Goal: Find specific page/section: Find specific page/section

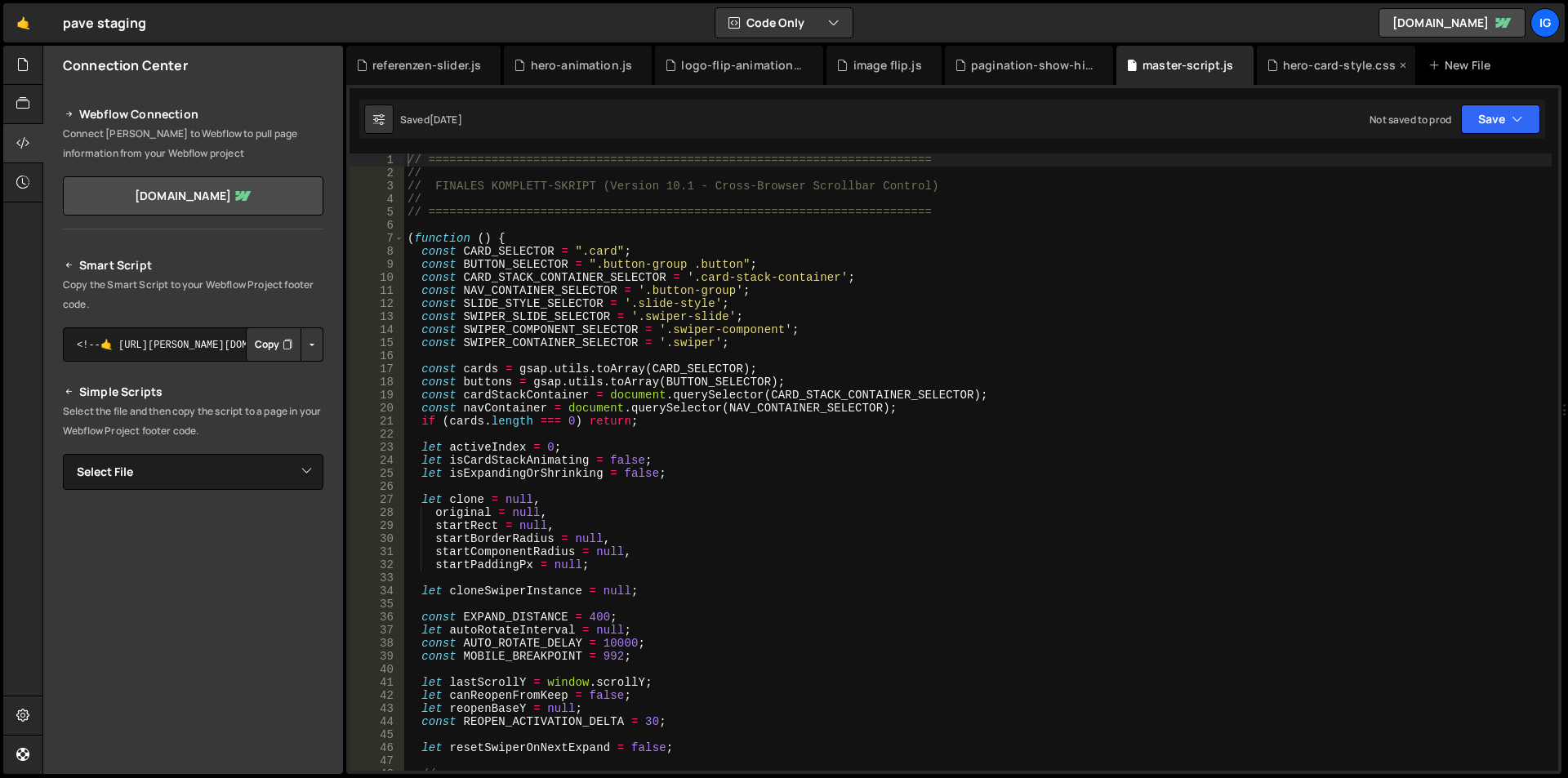
click at [1320, 62] on div "hero-card-style.css" at bounding box center [1340, 65] width 113 height 16
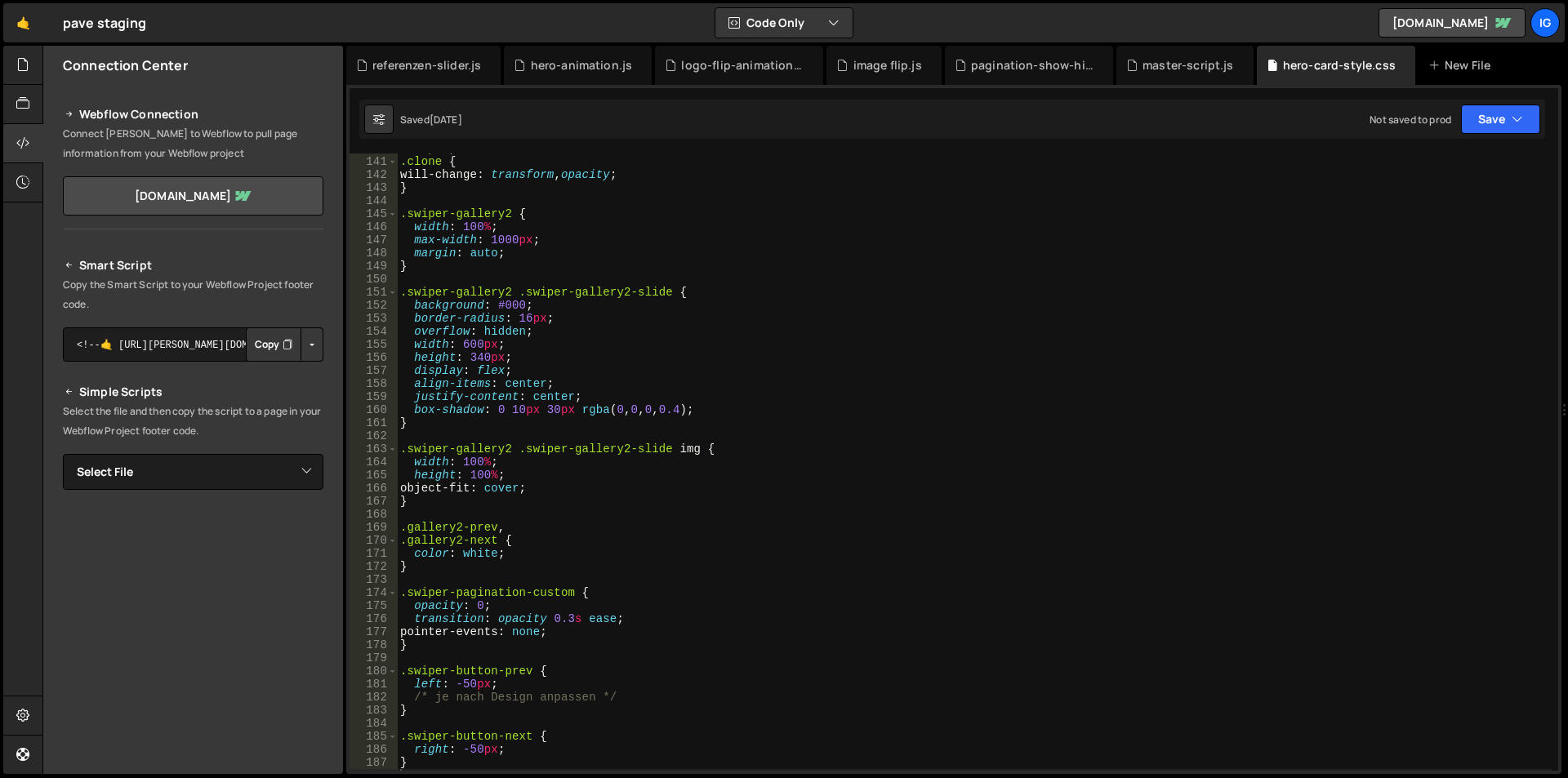
scroll to position [1926, 0]
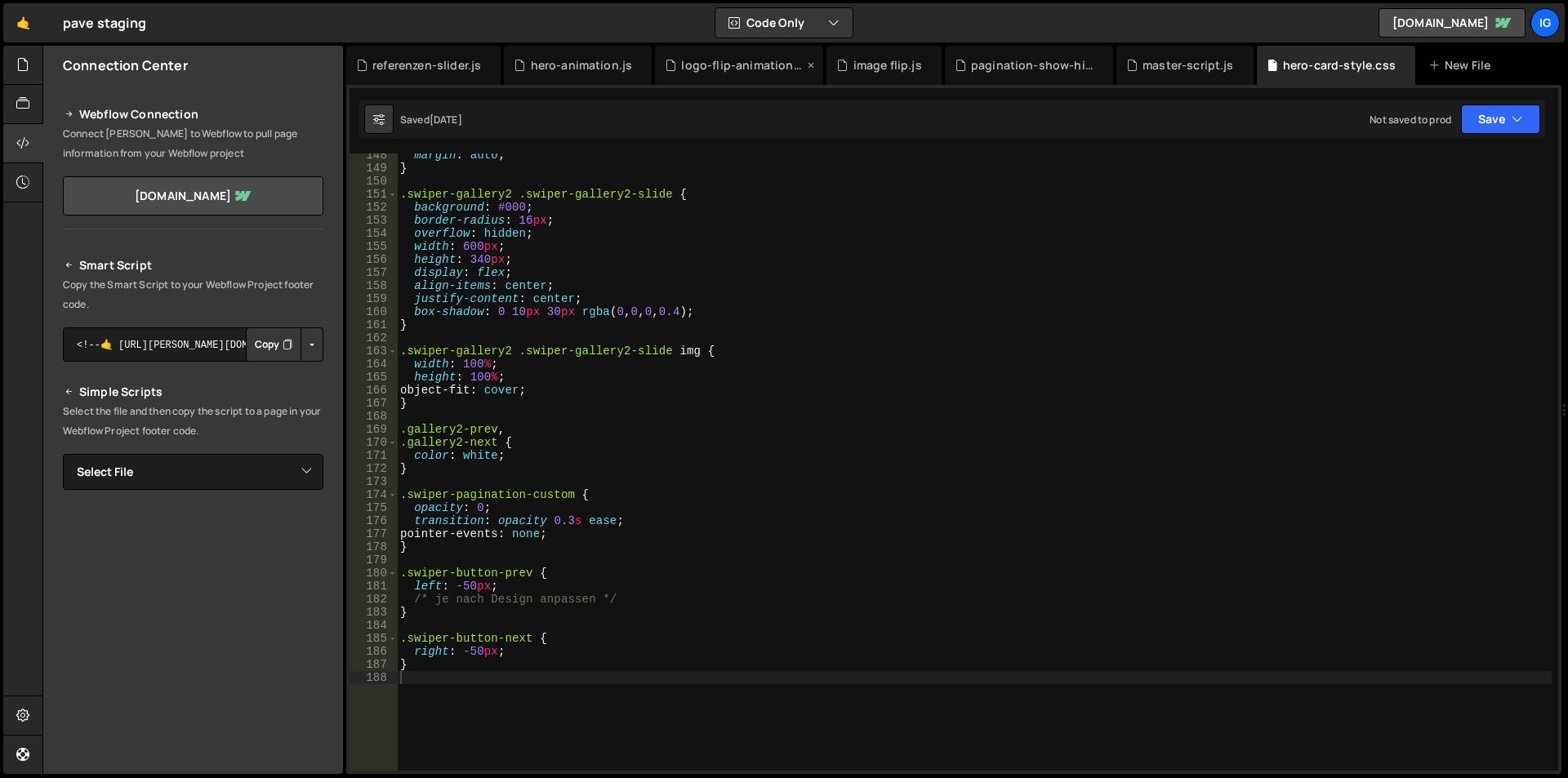
click at [748, 71] on div "logo-flip-animation.js" at bounding box center [741, 65] width 122 height 16
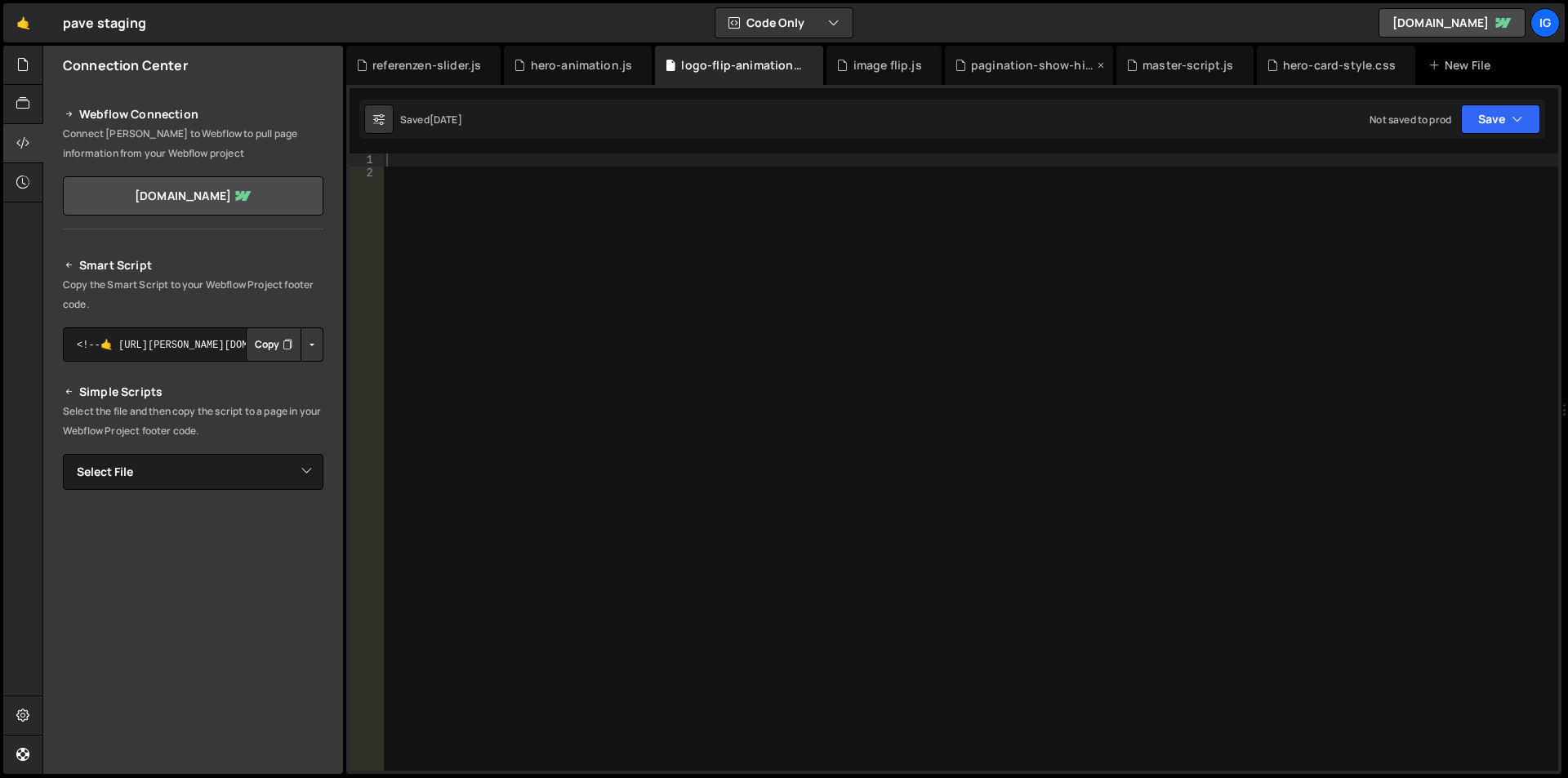
click at [1028, 67] on div "pagination-show-hide.js" at bounding box center [1032, 65] width 122 height 16
click at [1169, 74] on div "master-script.js" at bounding box center [1185, 65] width 137 height 40
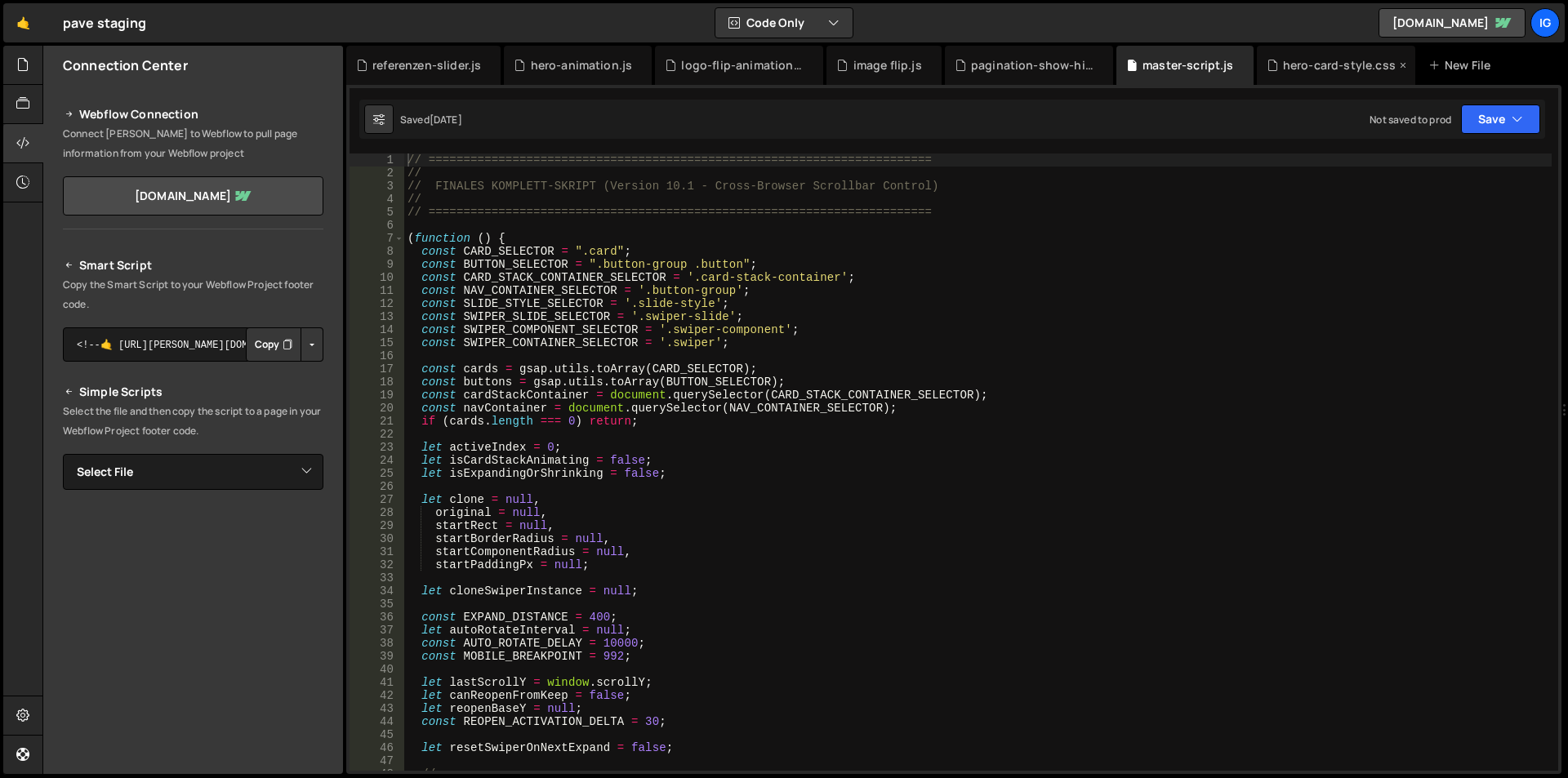
click at [1324, 66] on div "hero-card-style.css" at bounding box center [1340, 65] width 113 height 16
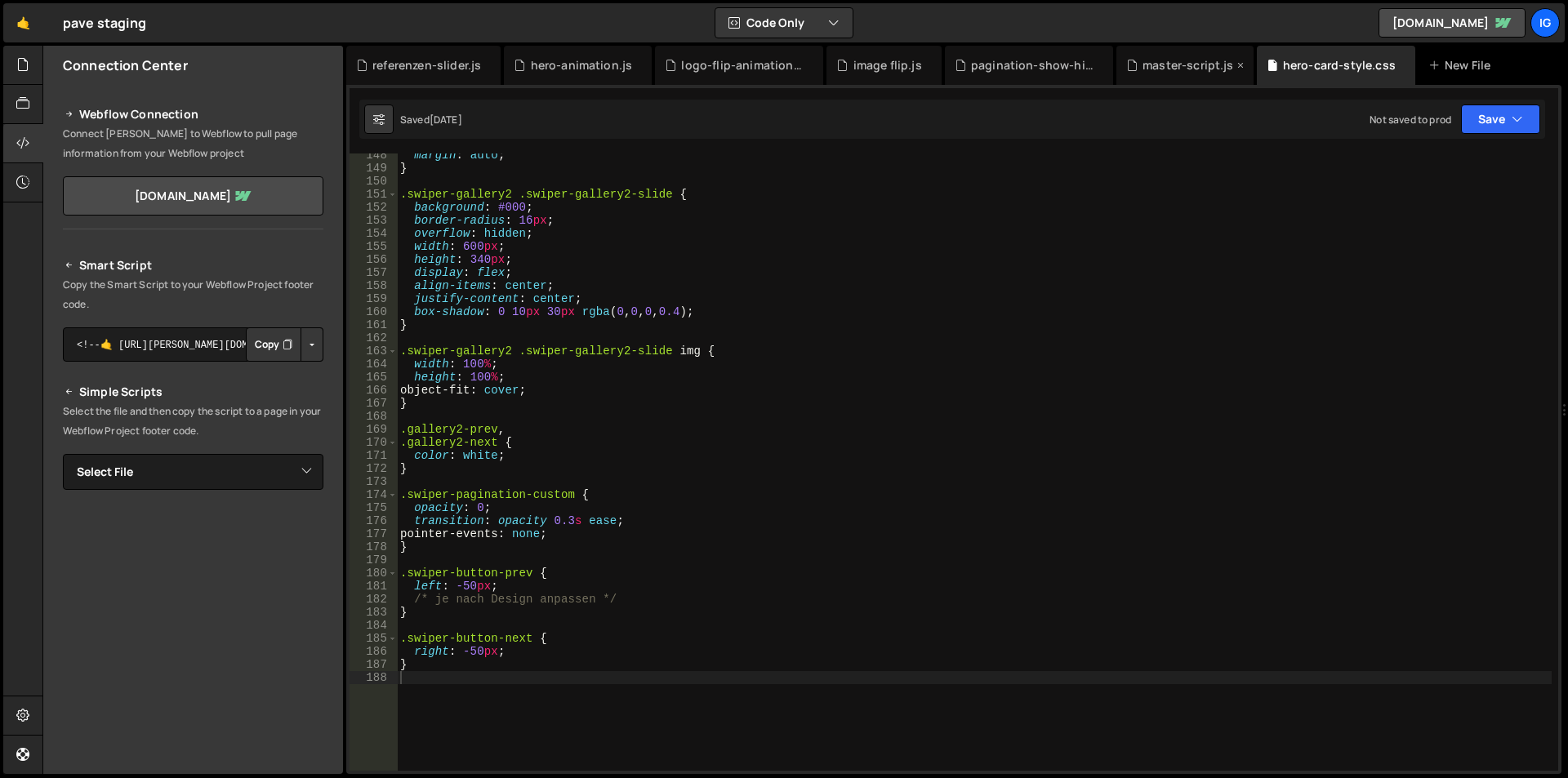
click at [1175, 70] on div "master-script.js" at bounding box center [1189, 65] width 91 height 16
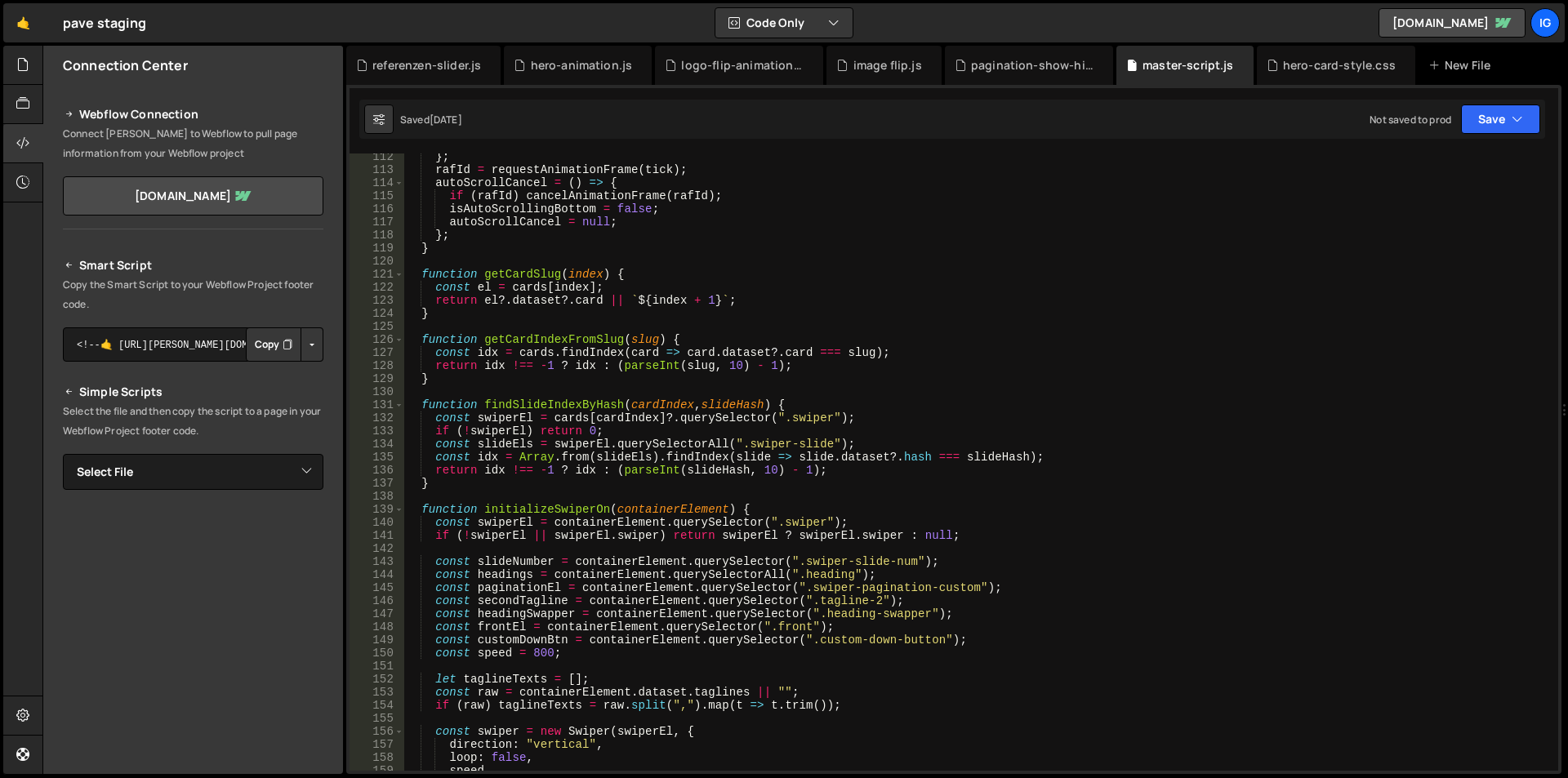
scroll to position [0, 0]
